Goal: Navigation & Orientation: Find specific page/section

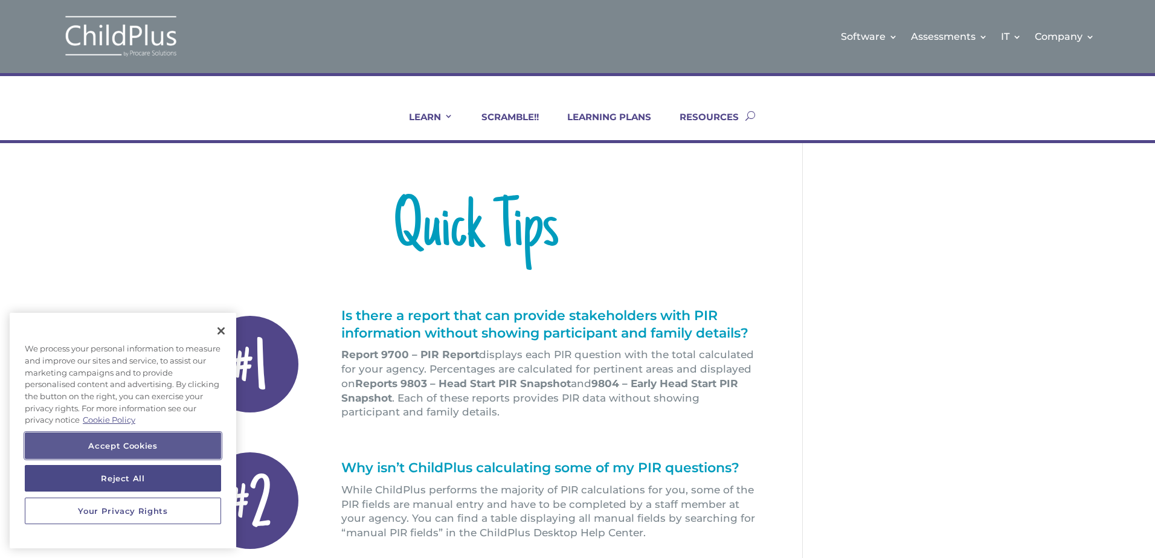
click at [87, 446] on button "Accept Cookies" at bounding box center [123, 445] width 196 height 27
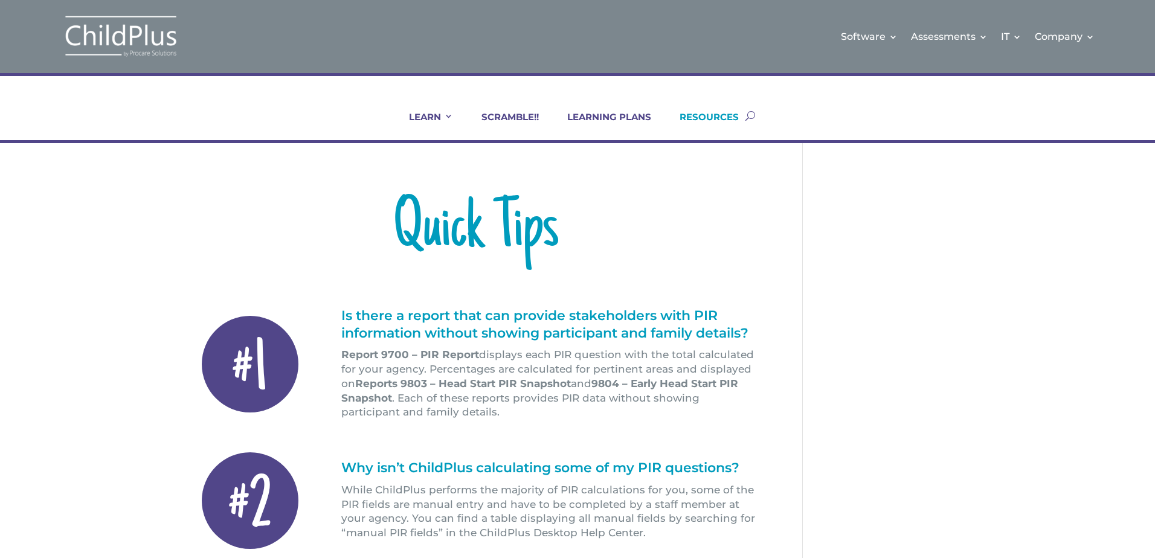
click at [702, 119] on link "RESOURCES" at bounding box center [701, 125] width 74 height 29
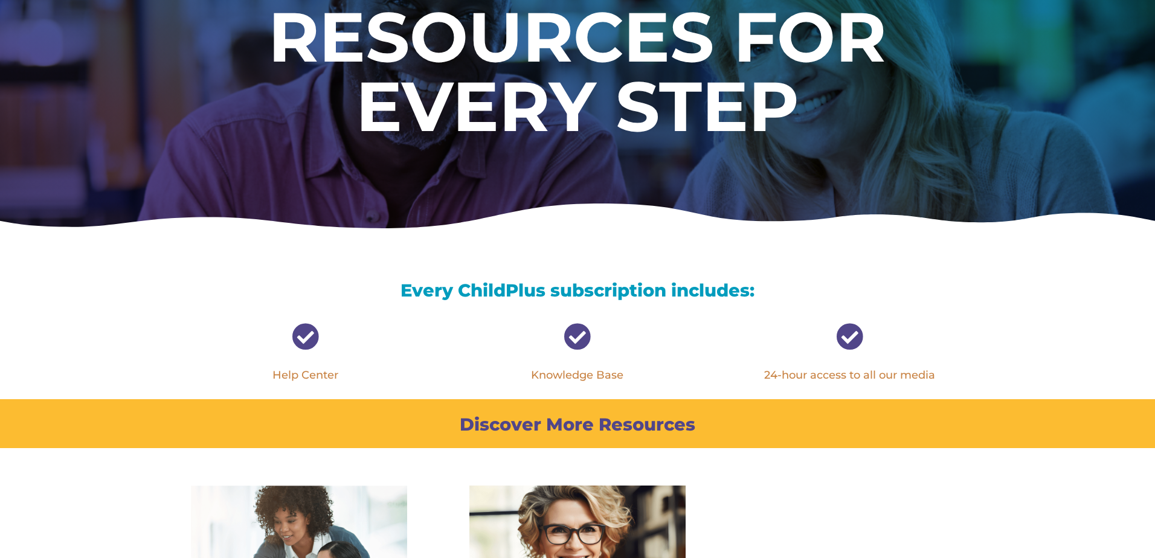
scroll to position [242, 0]
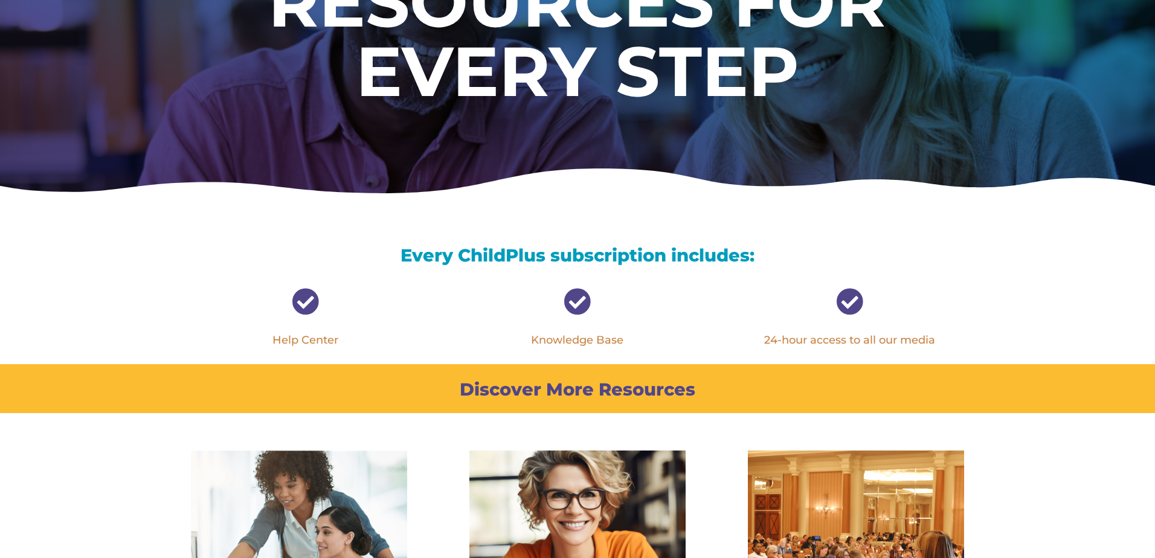
click at [309, 339] on link "Help Center" at bounding box center [305, 339] width 66 height 13
